Goal: Task Accomplishment & Management: Use online tool/utility

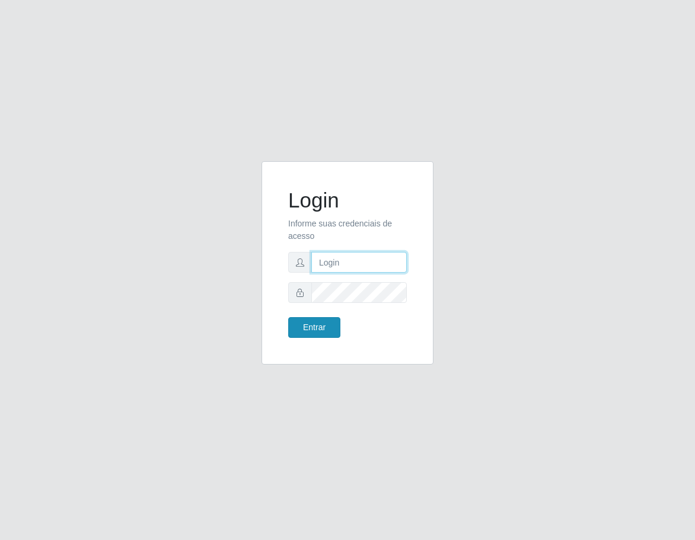
type input "[EMAIL_ADDRESS][DOMAIN_NAME]"
click at [313, 326] on button "Entrar" at bounding box center [314, 327] width 52 height 21
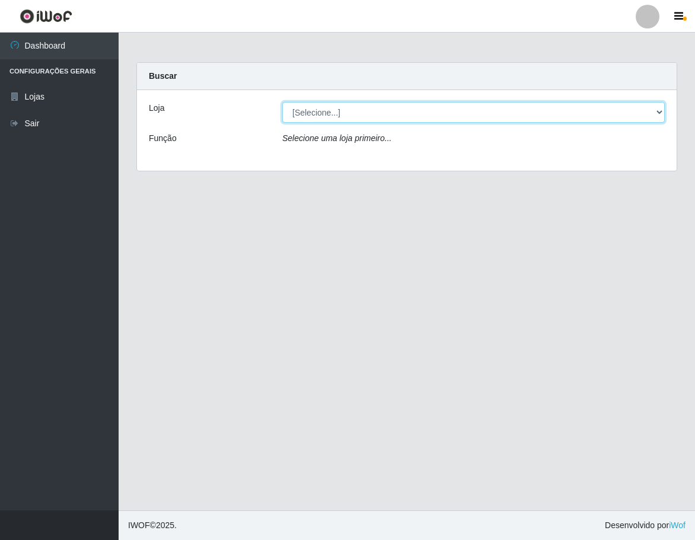
click at [331, 112] on select "[Selecione...] Atacado Vem - Loja 31 [GEOGRAPHIC_DATA]" at bounding box center [473, 112] width 382 height 21
select select "437"
click at [282, 102] on select "[Selecione...] Atacado Vem - Loja 31 [GEOGRAPHIC_DATA]" at bounding box center [473, 112] width 382 height 21
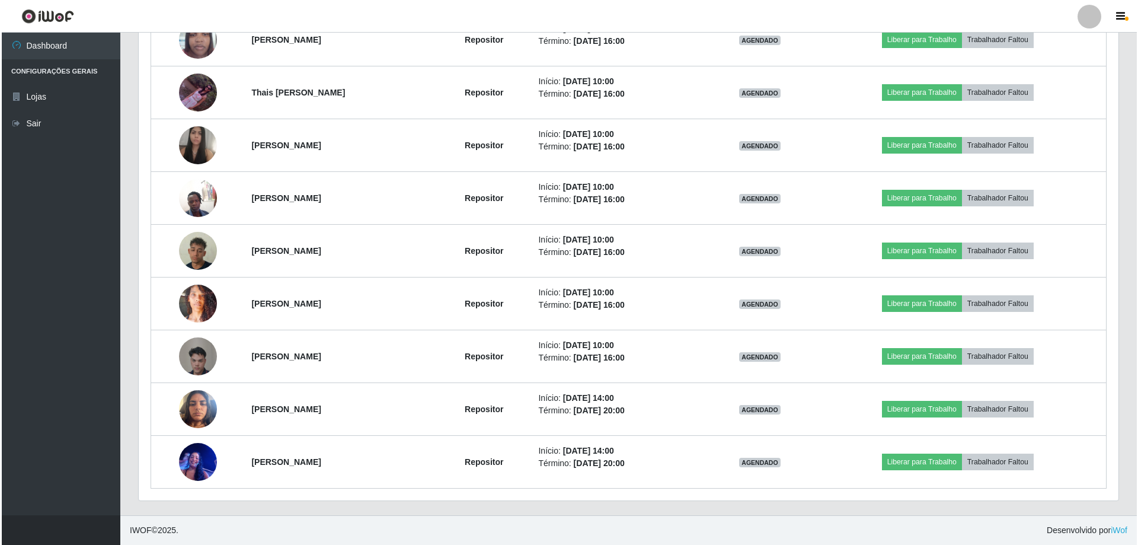
scroll to position [246, 980]
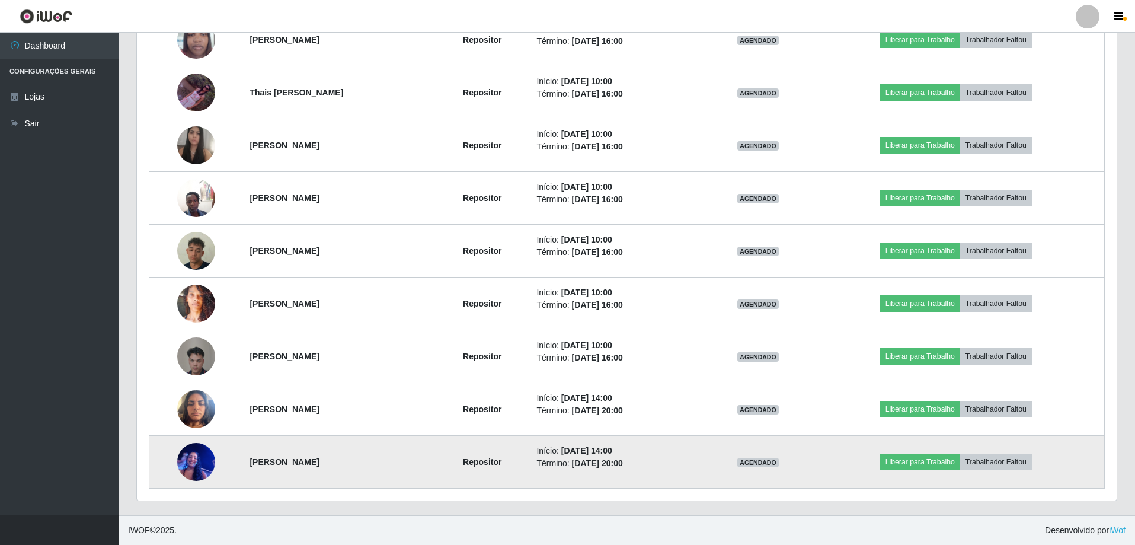
click at [186, 465] on img at bounding box center [196, 461] width 38 height 50
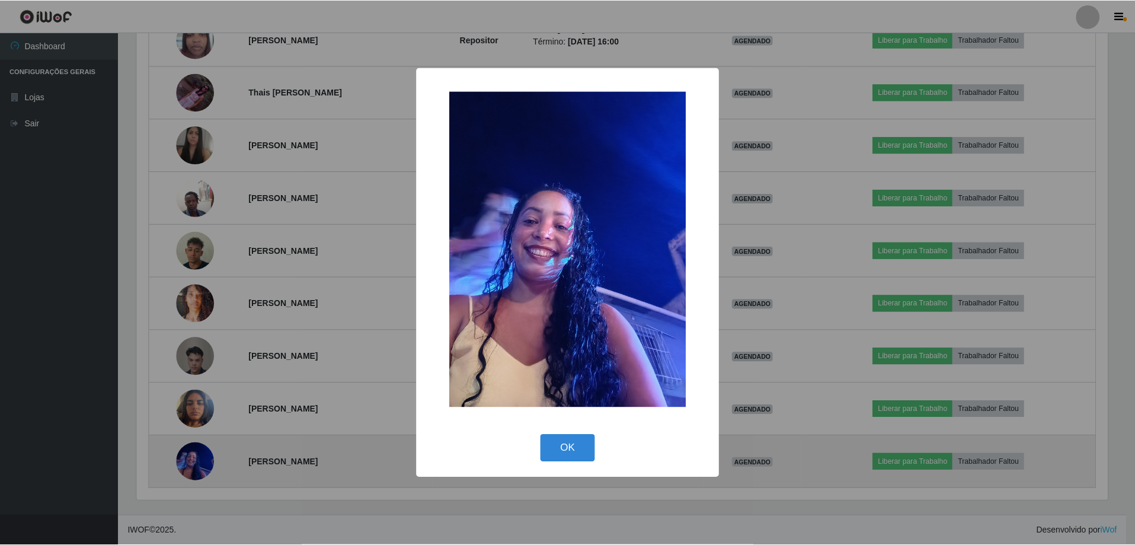
scroll to position [246, 974]
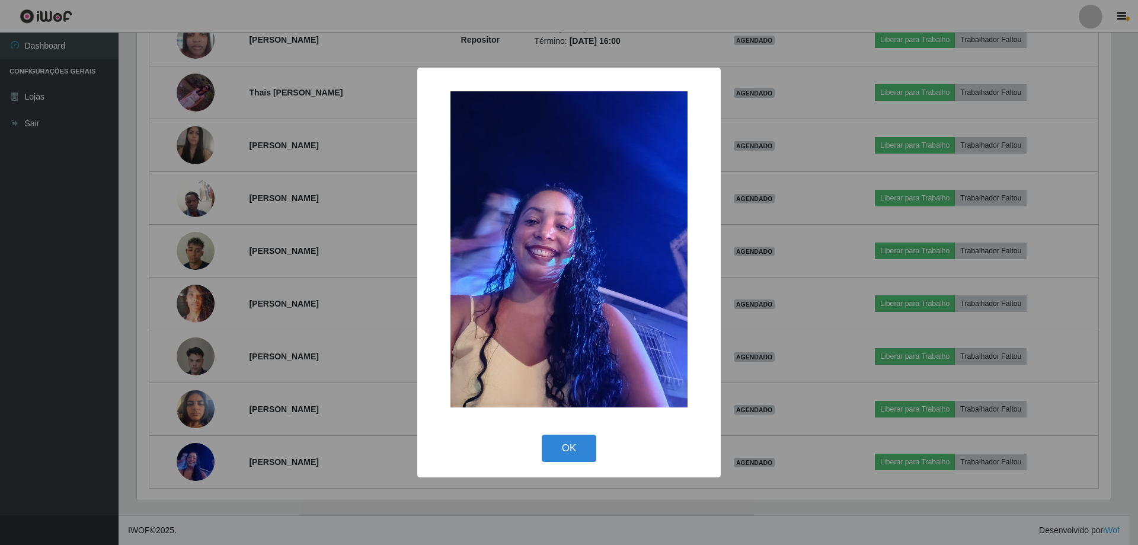
click at [321, 315] on div "× OK Cancel" at bounding box center [569, 272] width 1138 height 545
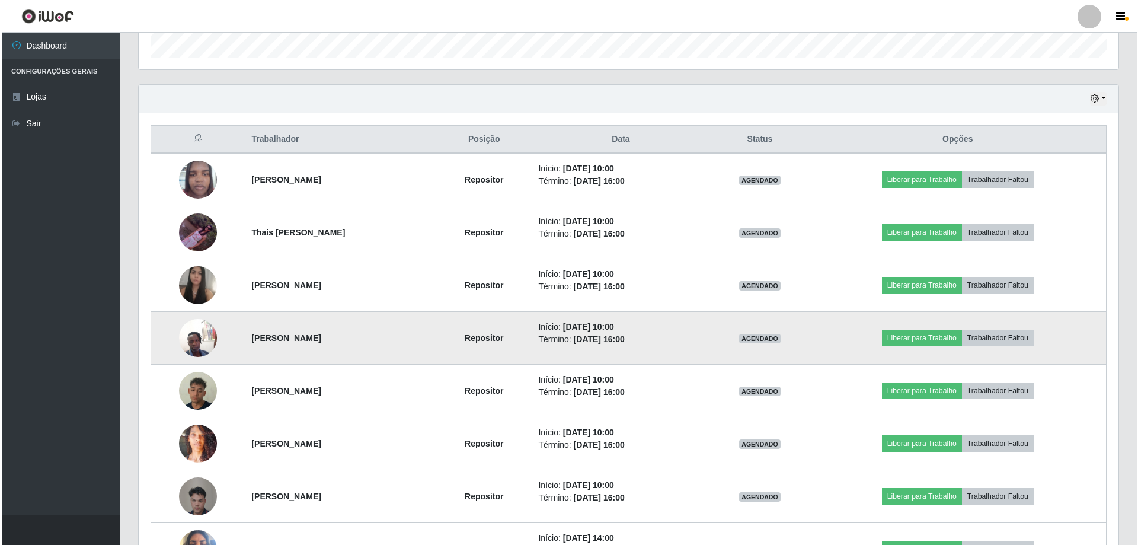
scroll to position [388, 0]
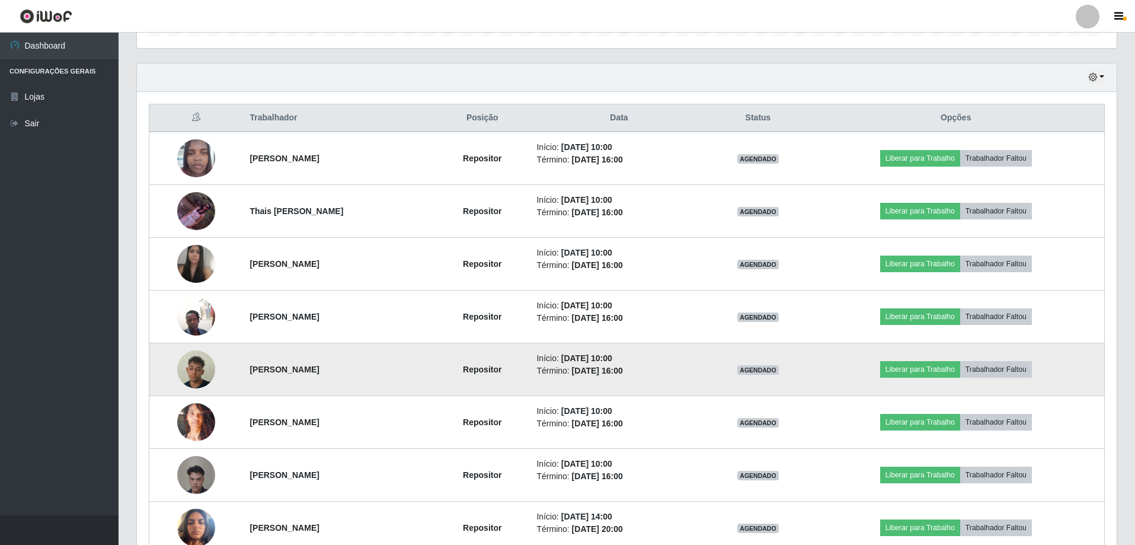
click at [190, 372] on img at bounding box center [196, 370] width 38 height 68
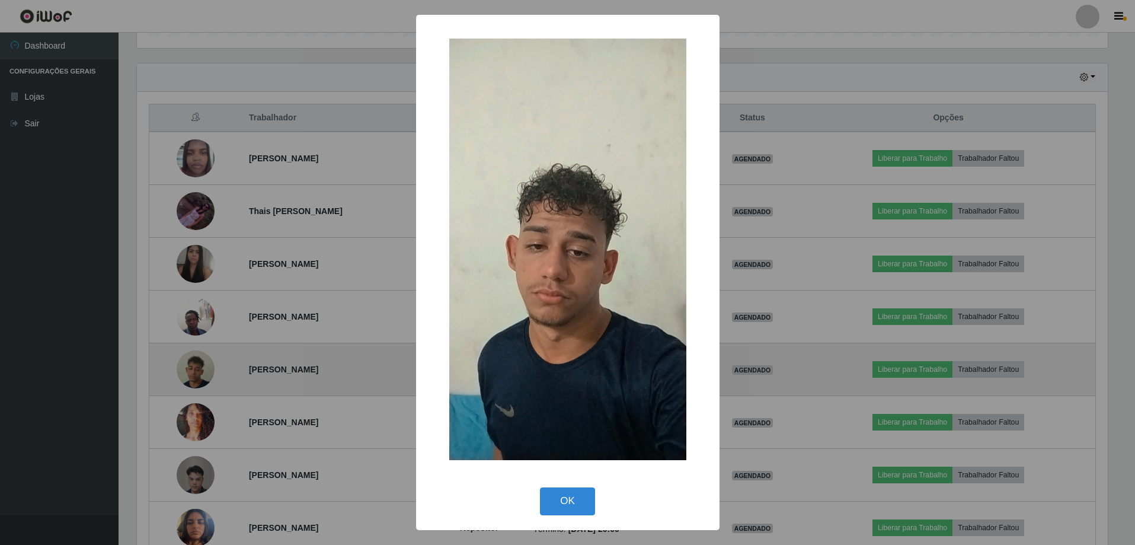
scroll to position [246, 974]
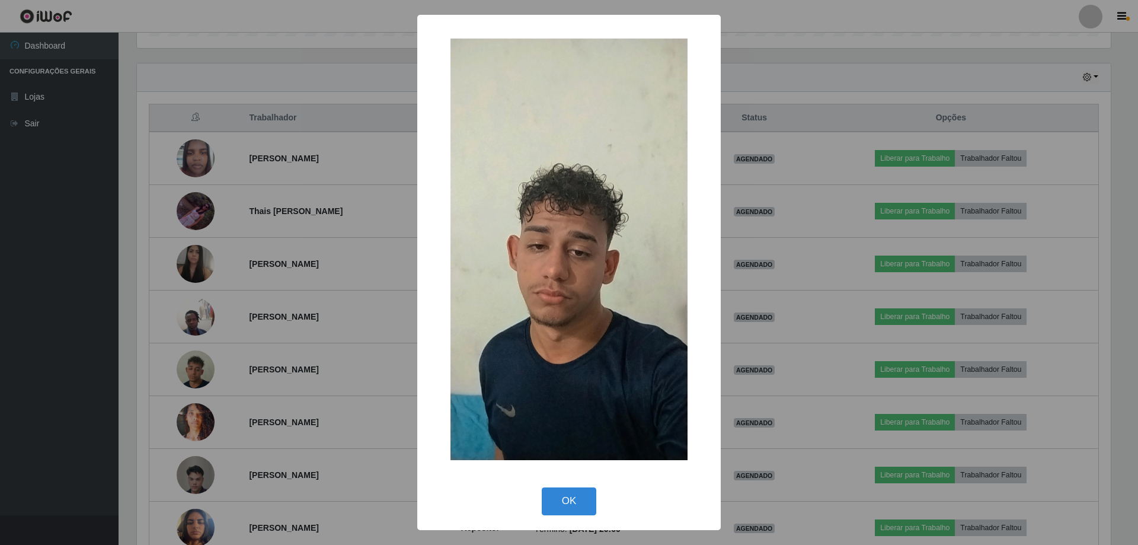
click at [287, 335] on div "× OK Cancel" at bounding box center [569, 272] width 1138 height 545
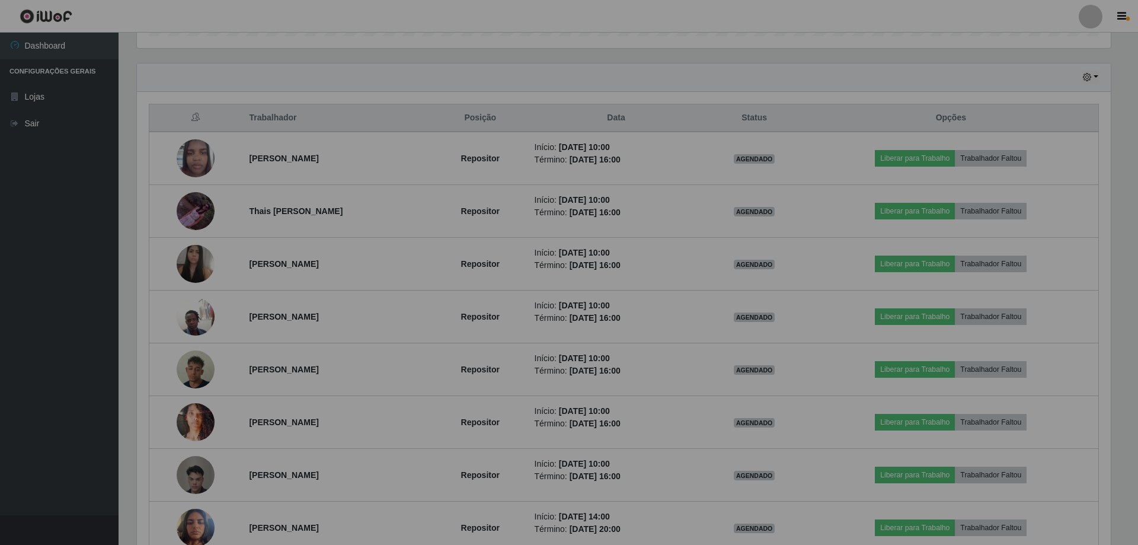
scroll to position [246, 980]
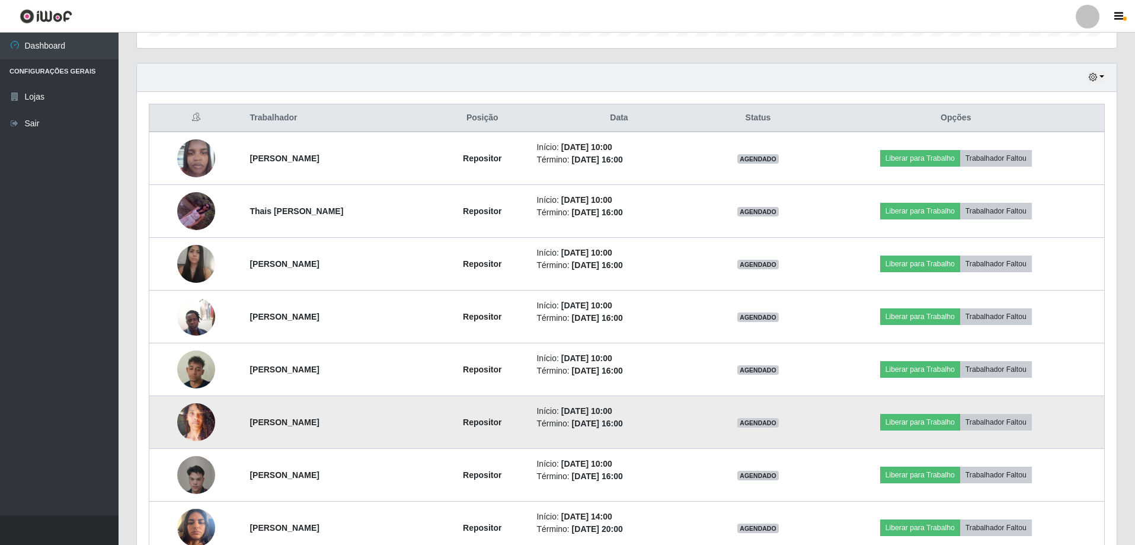
click at [198, 422] on img at bounding box center [196, 422] width 38 height 68
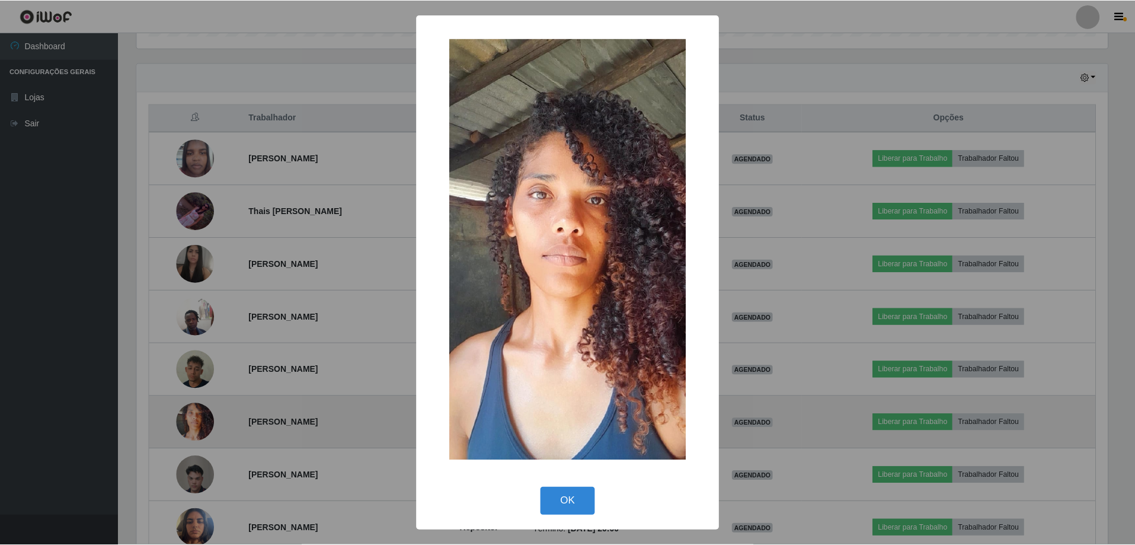
scroll to position [246, 974]
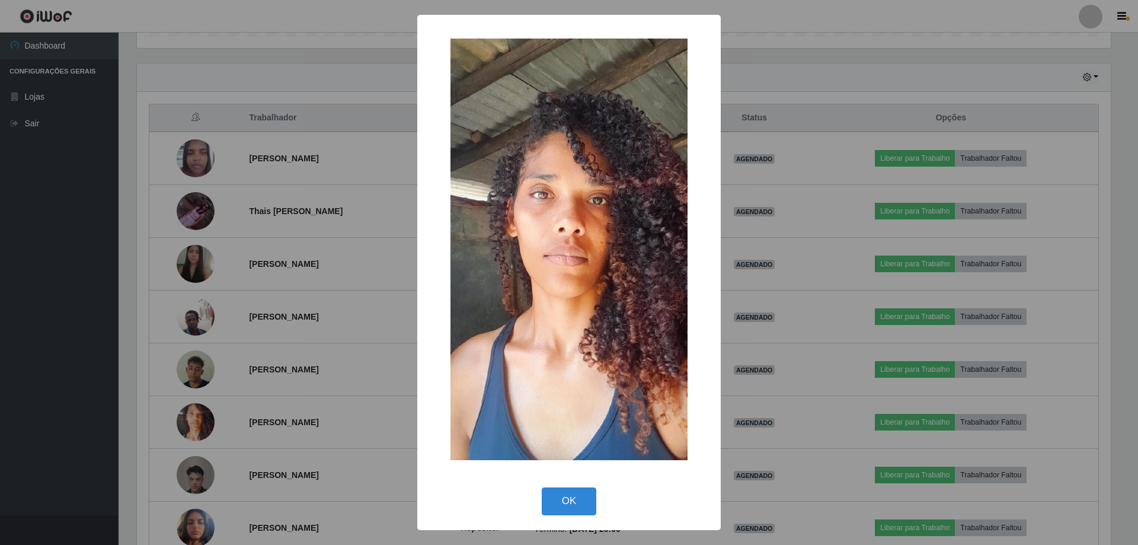
click at [267, 355] on div "× OK Cancel" at bounding box center [569, 272] width 1138 height 545
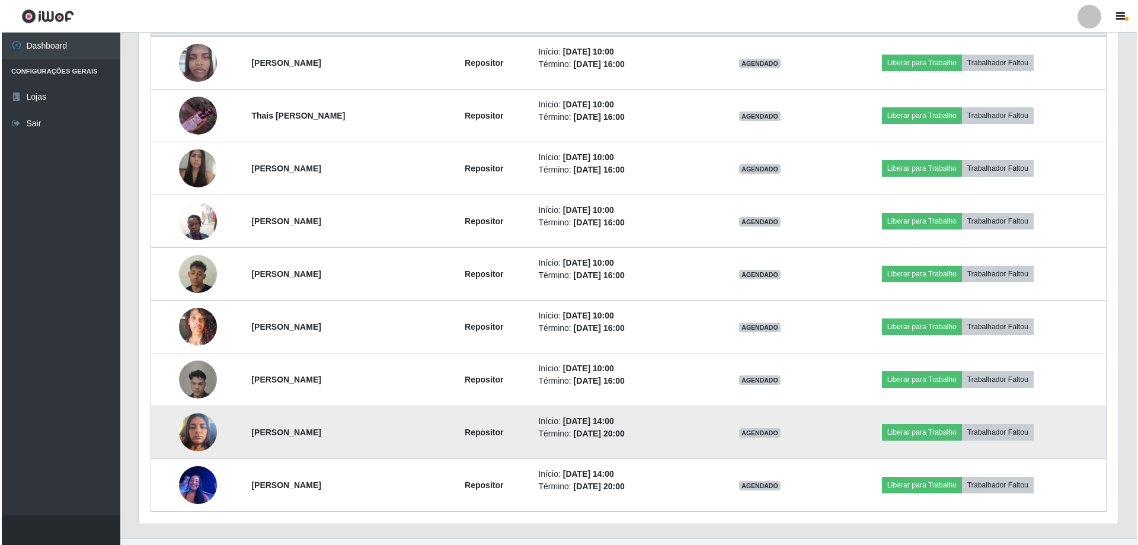
scroll to position [506, 0]
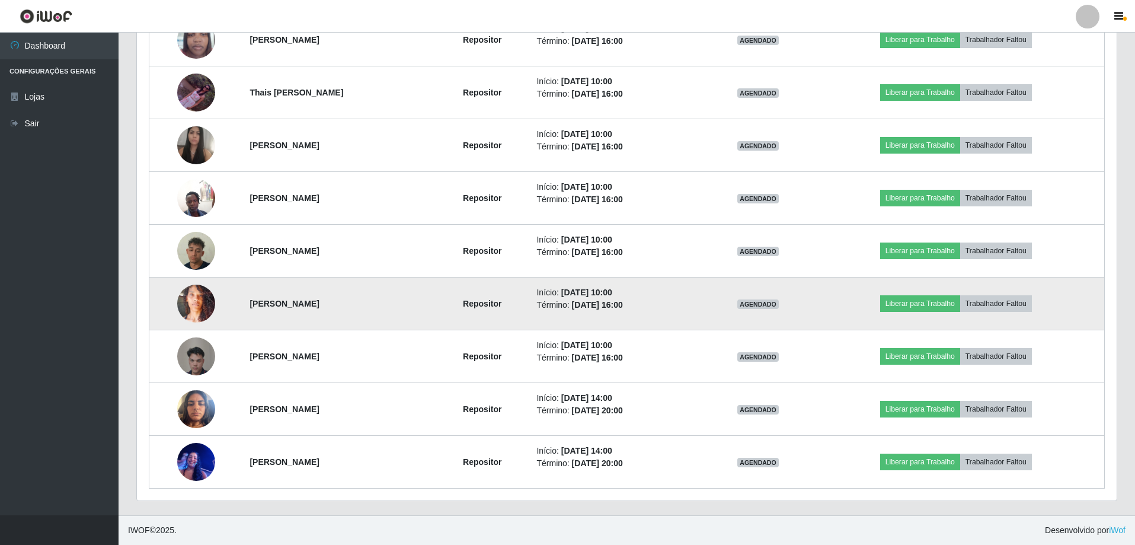
click at [193, 313] on img at bounding box center [196, 304] width 38 height 68
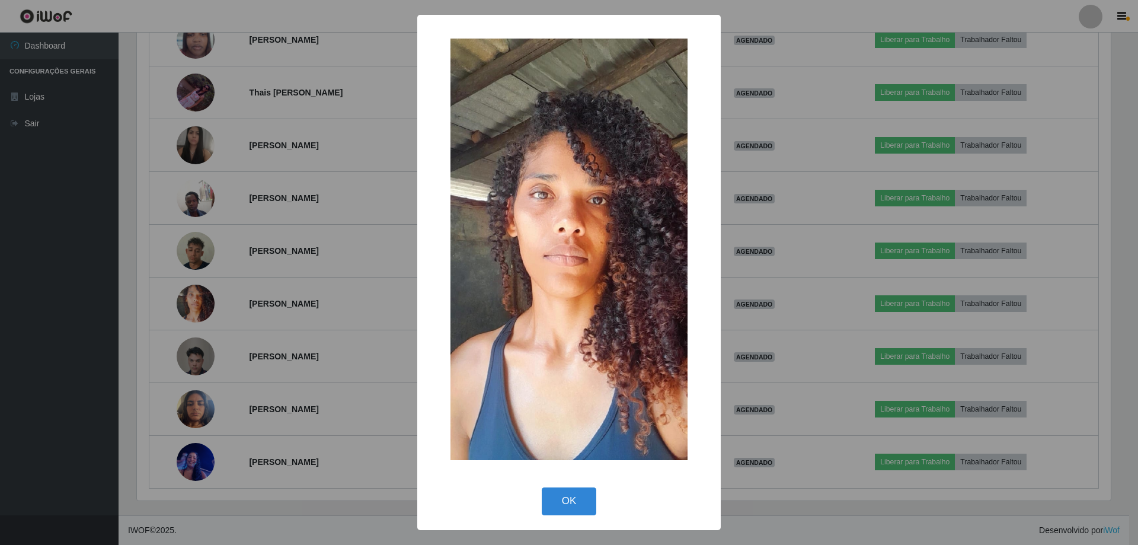
click at [270, 244] on div "× OK Cancel" at bounding box center [569, 272] width 1138 height 545
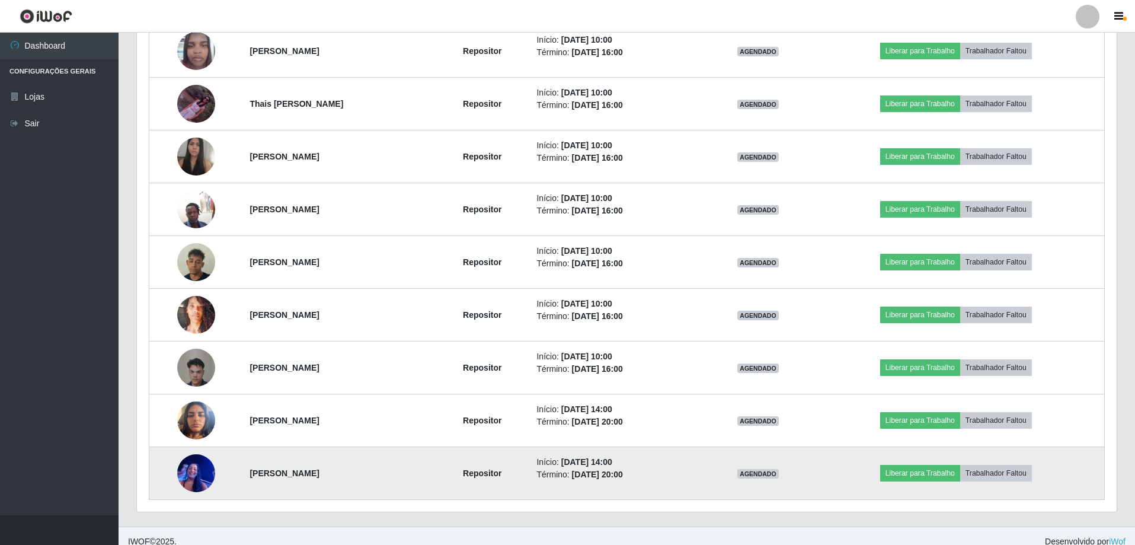
scroll to position [506, 0]
